Goal: Find specific page/section: Find specific page/section

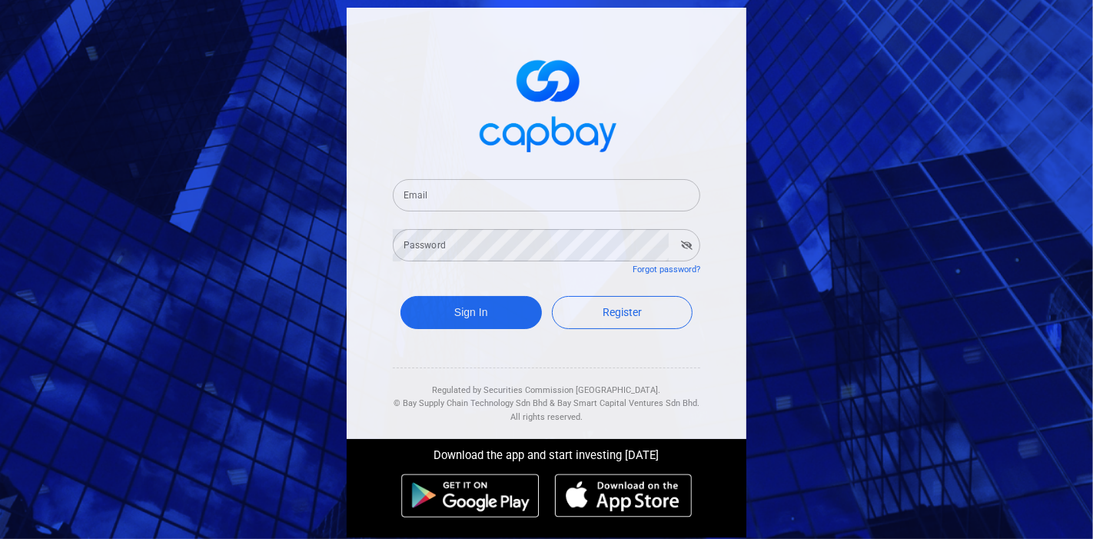
click at [454, 194] on input "Email" at bounding box center [547, 195] width 308 height 32
click at [457, 205] on input "Email" at bounding box center [547, 195] width 308 height 32
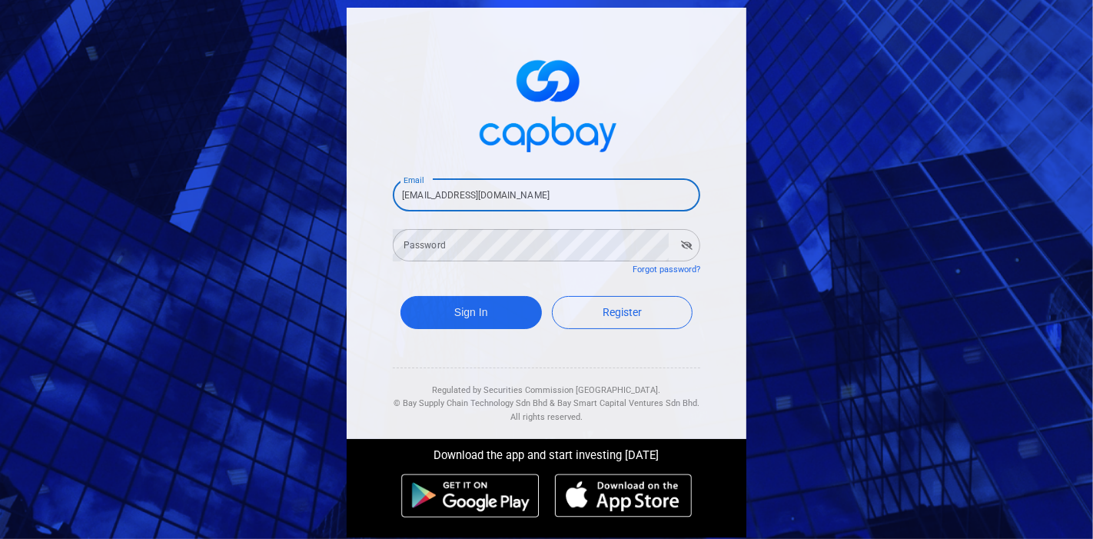
type input "[EMAIL_ADDRESS][DOMAIN_NAME]"
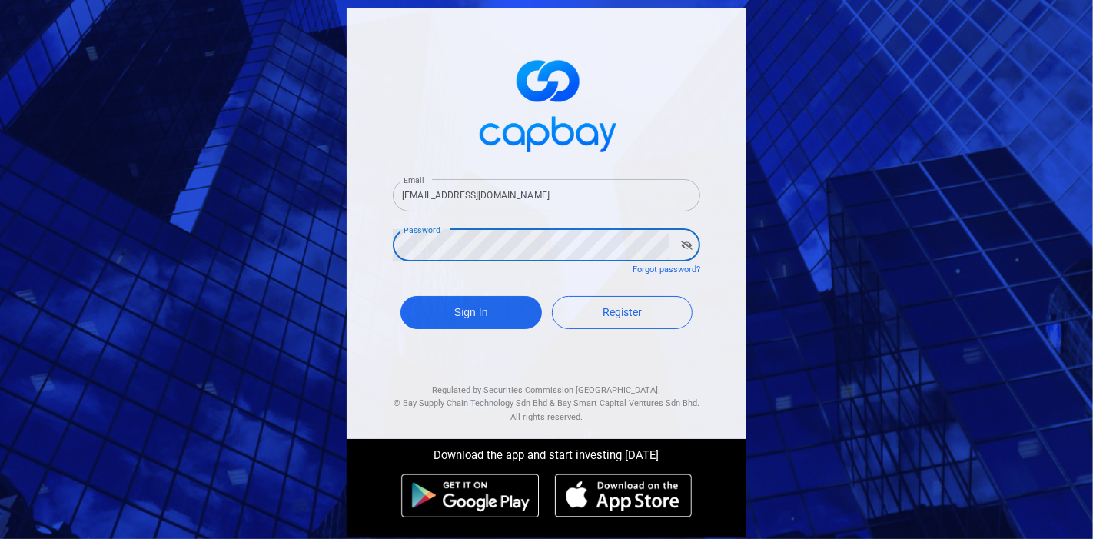
click at [401, 296] on button "Sign In" at bounding box center [471, 312] width 141 height 33
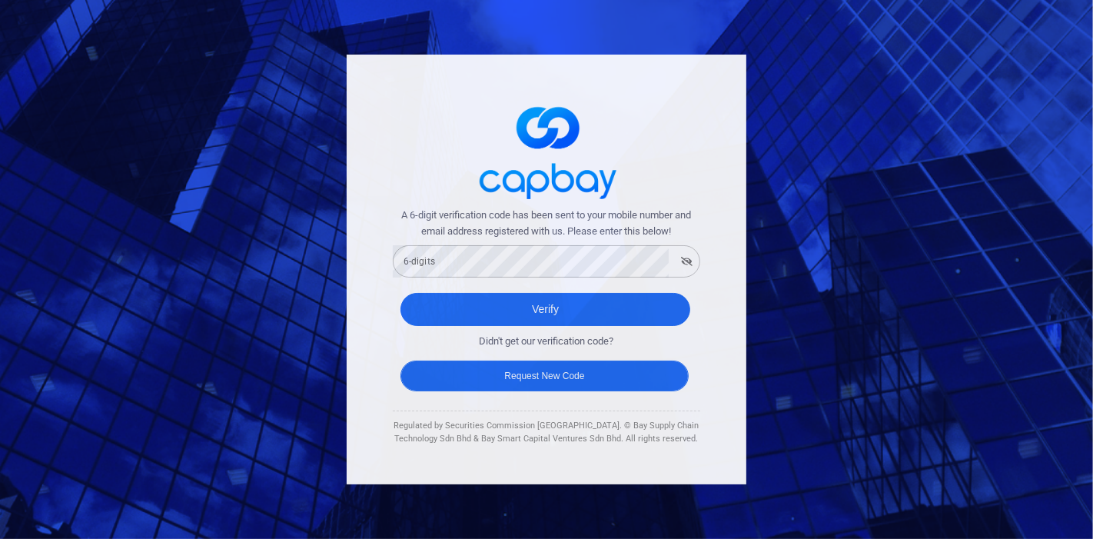
click at [539, 379] on button "Request New Code" at bounding box center [545, 376] width 288 height 31
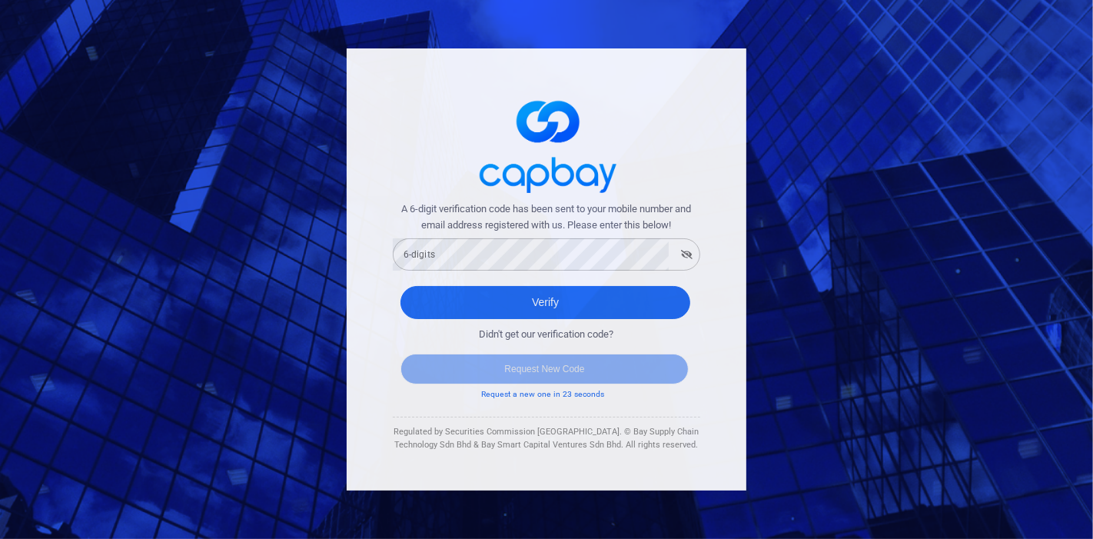
click at [478, 271] on form "A 6-digit verification code has been sent to your mobile number and email addre…" at bounding box center [547, 301] width 308 height 200
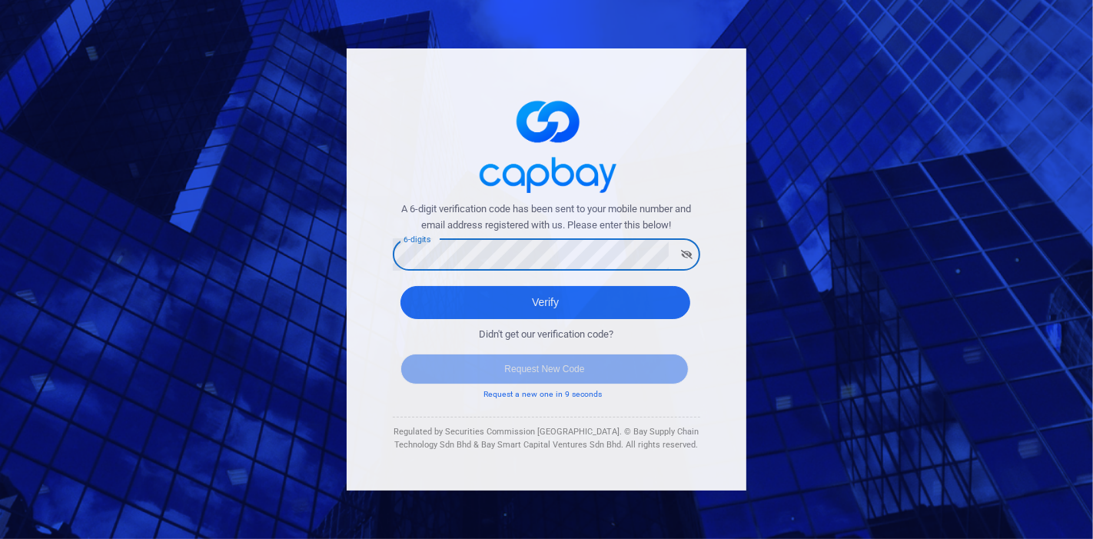
click at [694, 255] on button "button" at bounding box center [687, 255] width 24 height 22
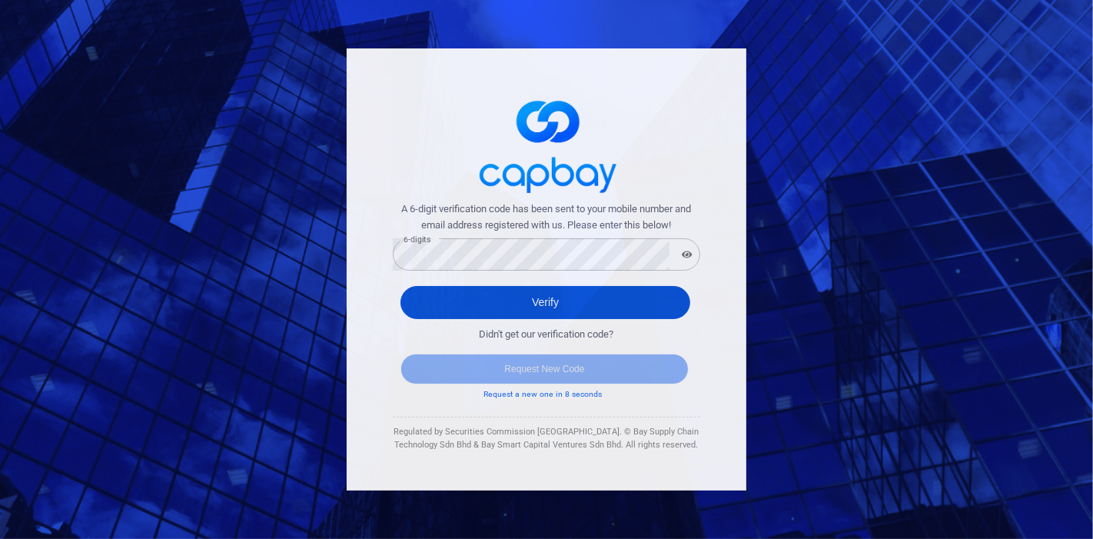
click at [576, 295] on button "Verify" at bounding box center [546, 302] width 290 height 33
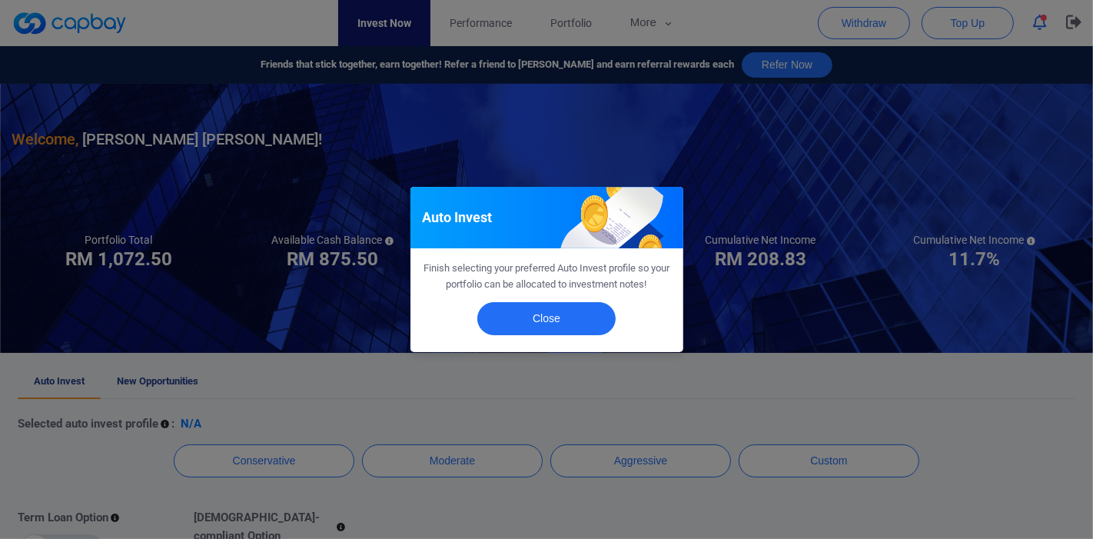
click at [557, 298] on div "Close" at bounding box center [547, 322] width 273 height 59
click at [560, 310] on button "Close" at bounding box center [546, 318] width 138 height 33
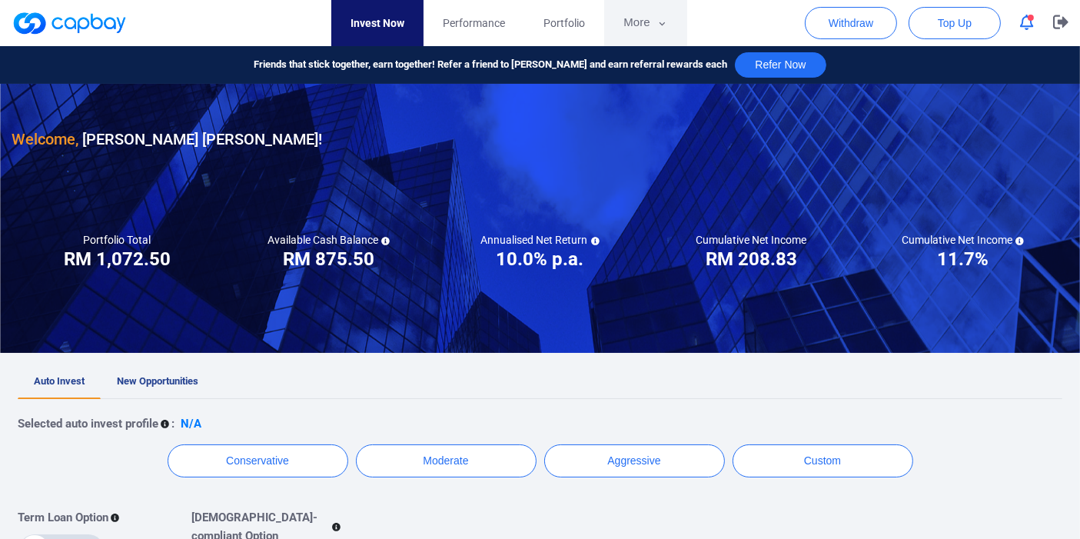
click at [623, 18] on button "More" at bounding box center [645, 23] width 82 height 46
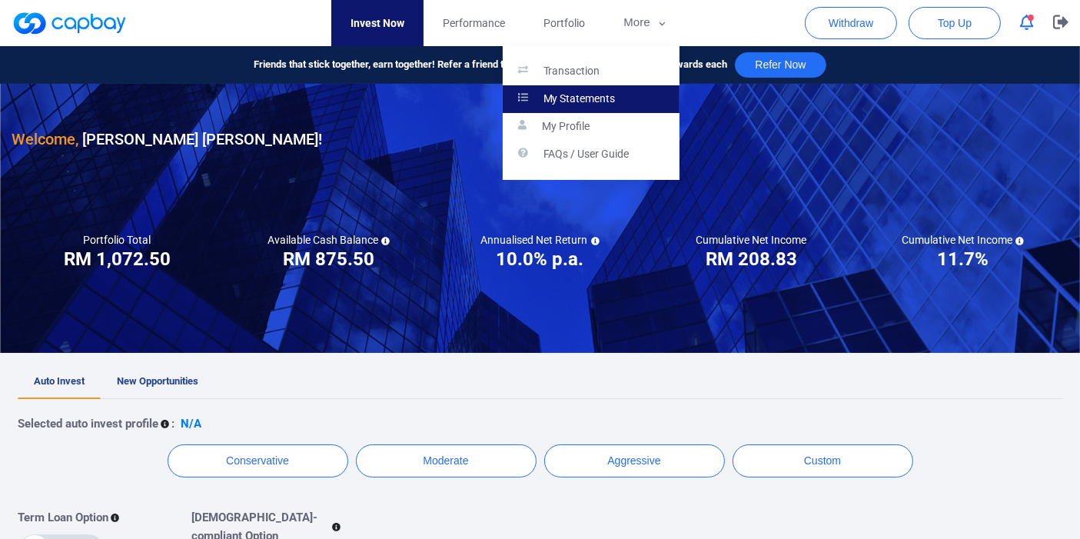
click at [579, 107] on link "My Statements" at bounding box center [591, 99] width 177 height 28
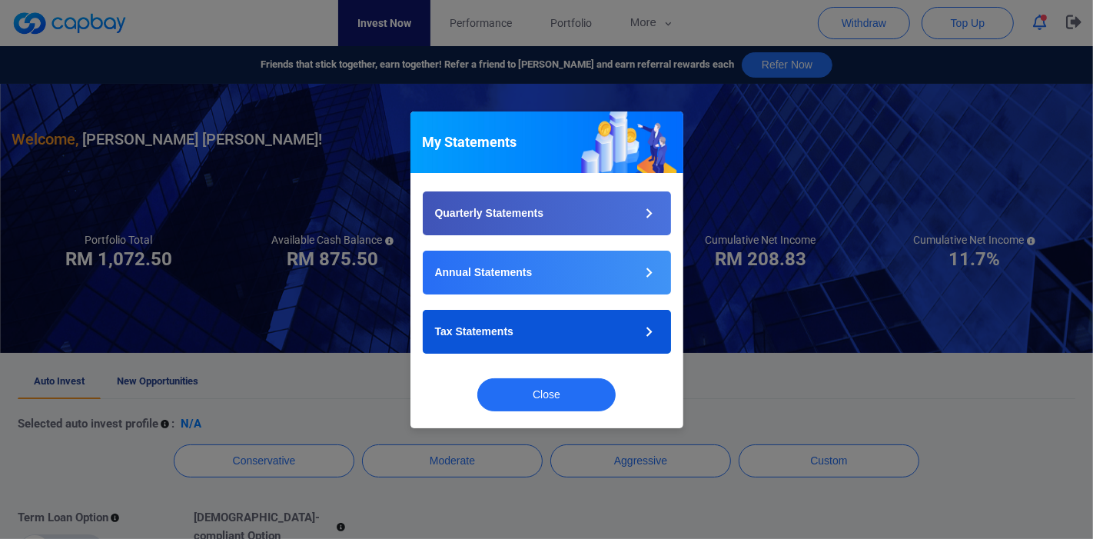
click at [494, 341] on button "Tax Statements" at bounding box center [547, 332] width 248 height 44
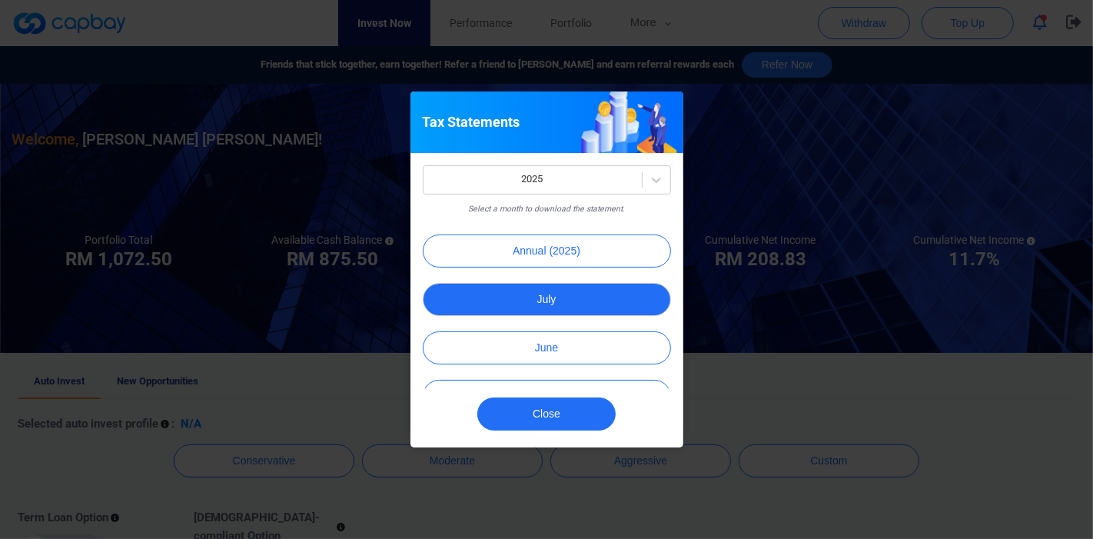
click at [604, 299] on button "July" at bounding box center [547, 299] width 248 height 33
